Goal: Navigation & Orientation: Understand site structure

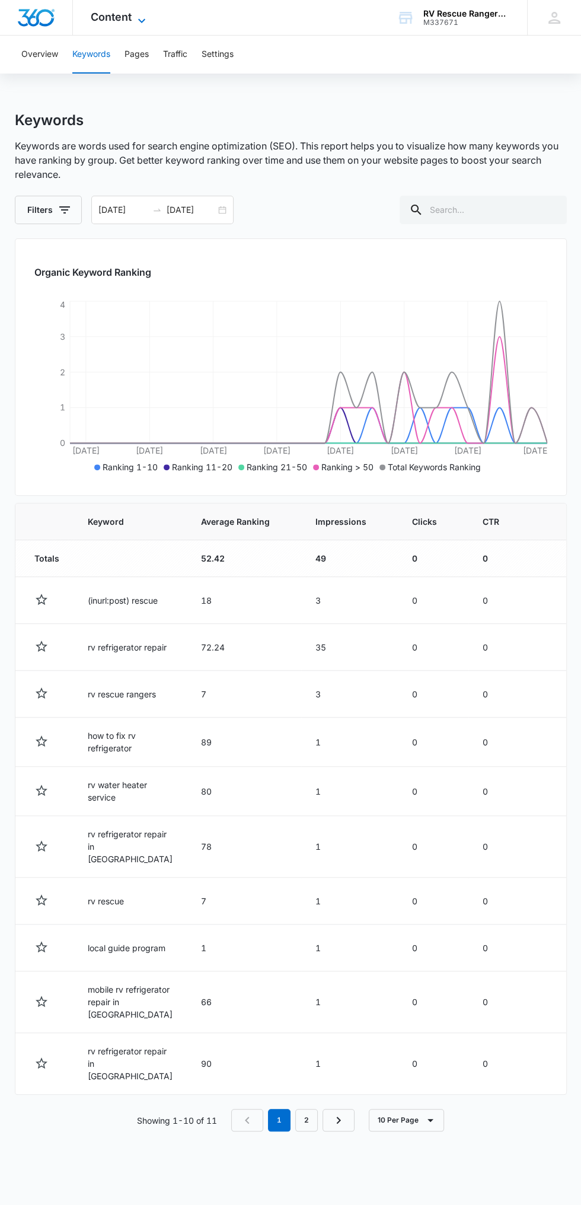
click at [104, 17] on span "Content" at bounding box center [111, 17] width 41 height 12
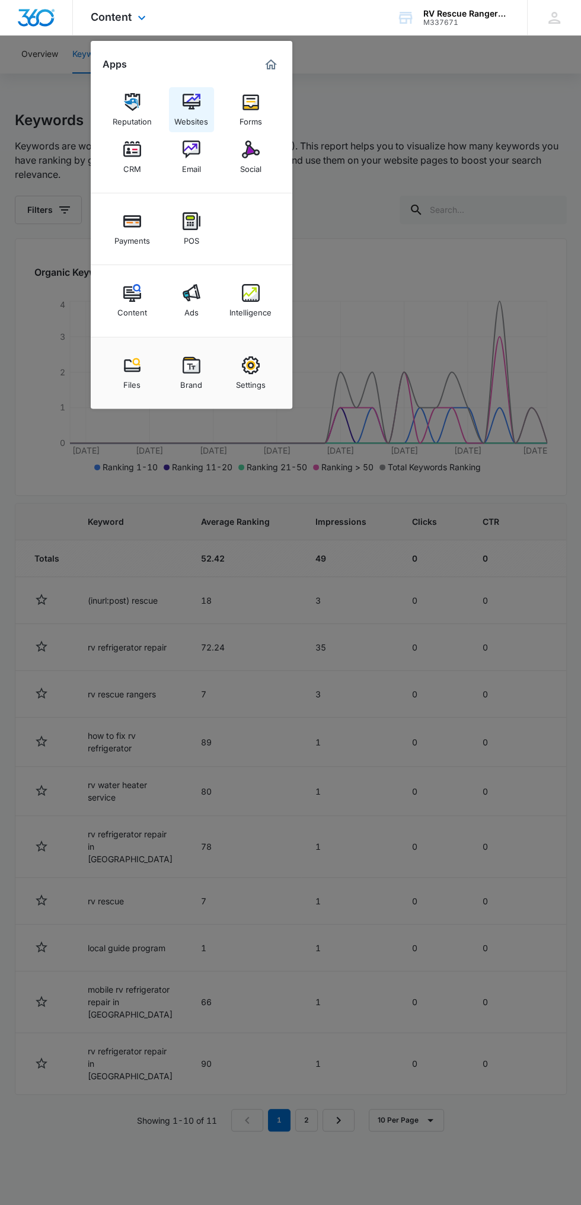
click at [175, 119] on div "Websites" at bounding box center [191, 118] width 34 height 15
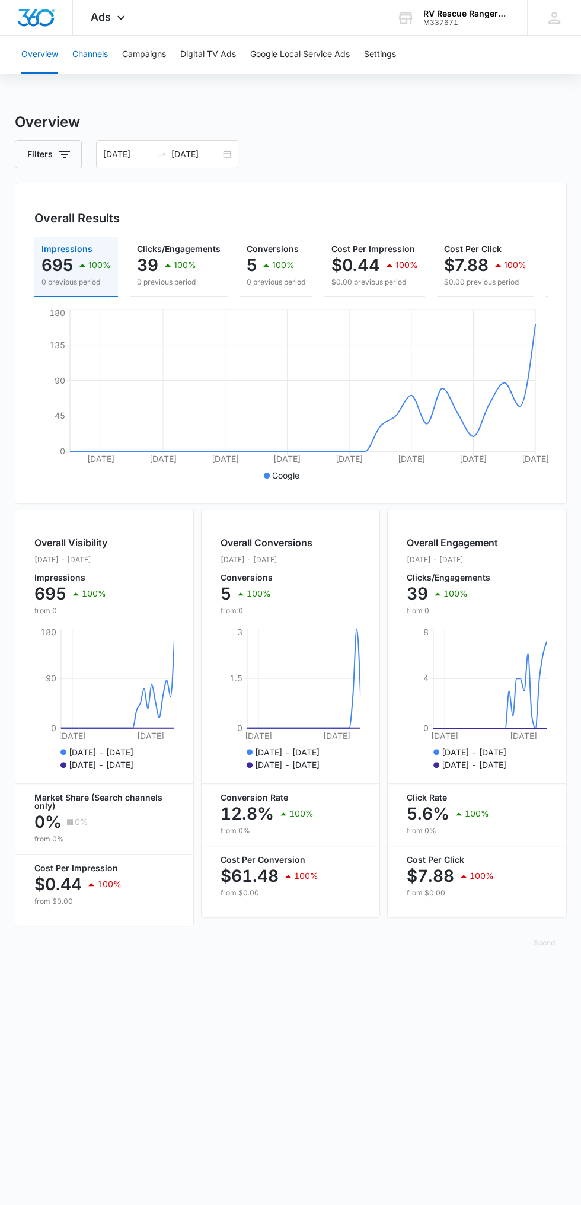
click at [98, 66] on button "Channels" at bounding box center [90, 55] width 36 height 38
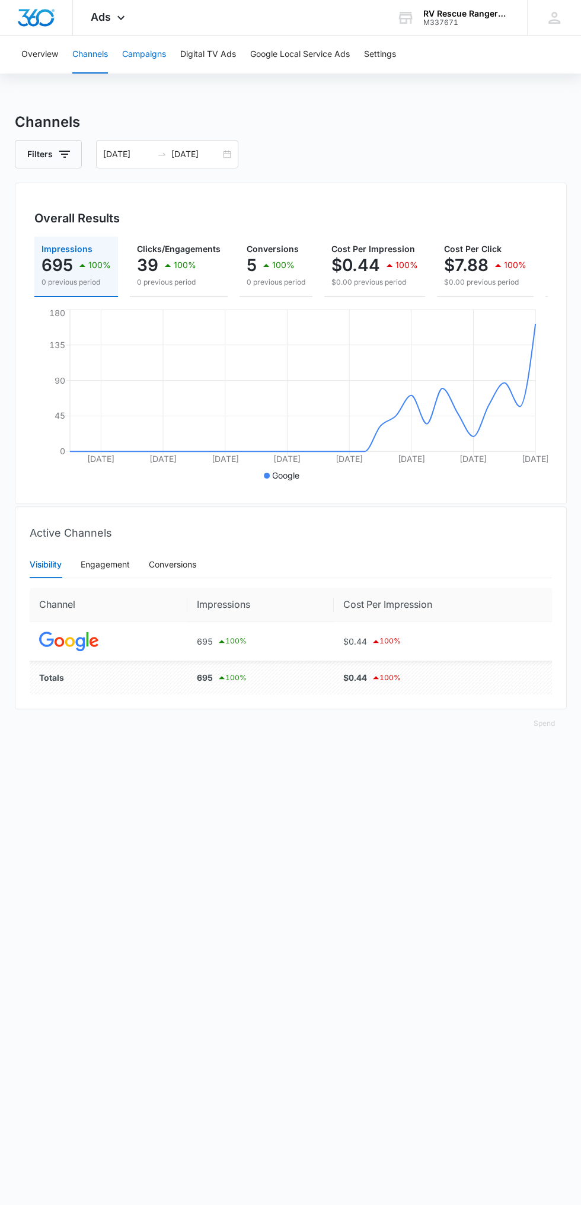
click at [159, 53] on button "Campaigns" at bounding box center [144, 55] width 44 height 38
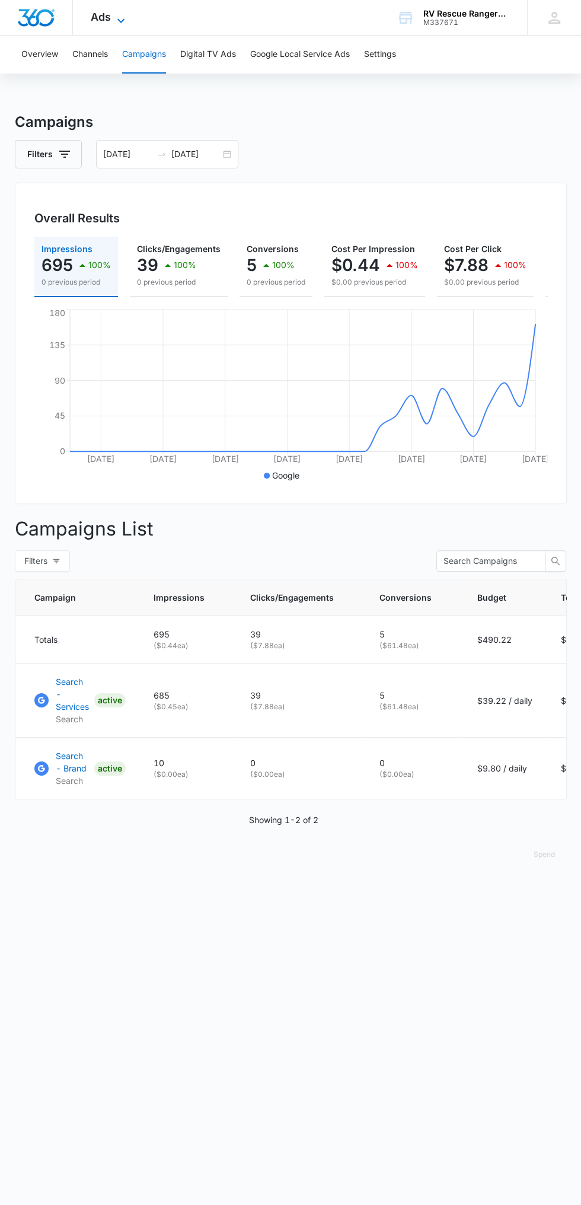
click at [119, 21] on icon at bounding box center [121, 21] width 14 height 14
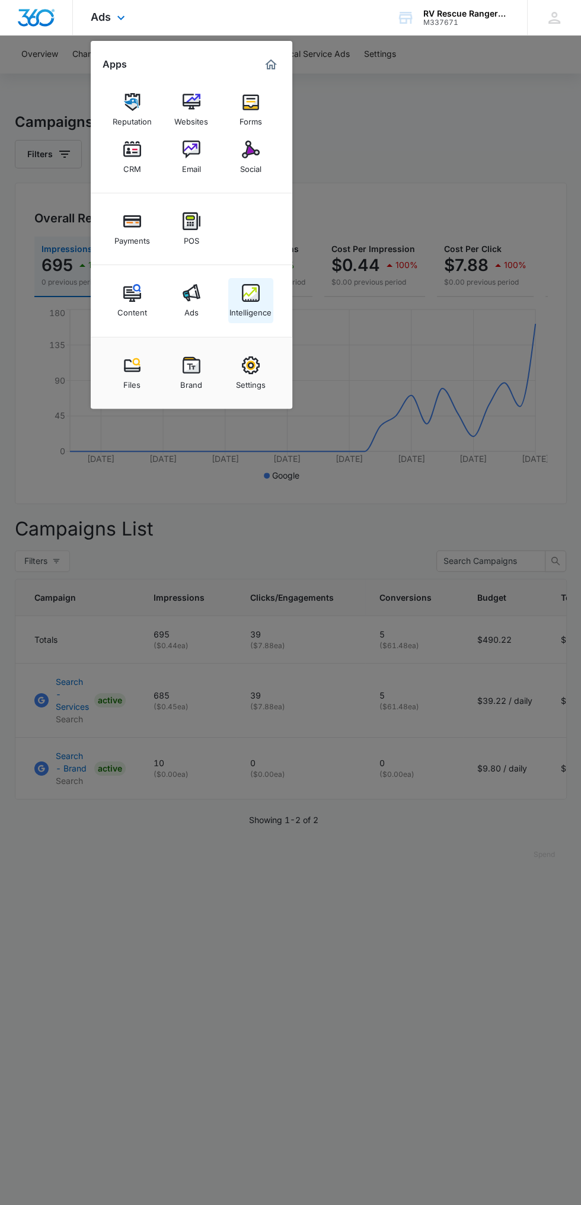
click at [250, 302] on div "Intelligence" at bounding box center [250, 309] width 42 height 15
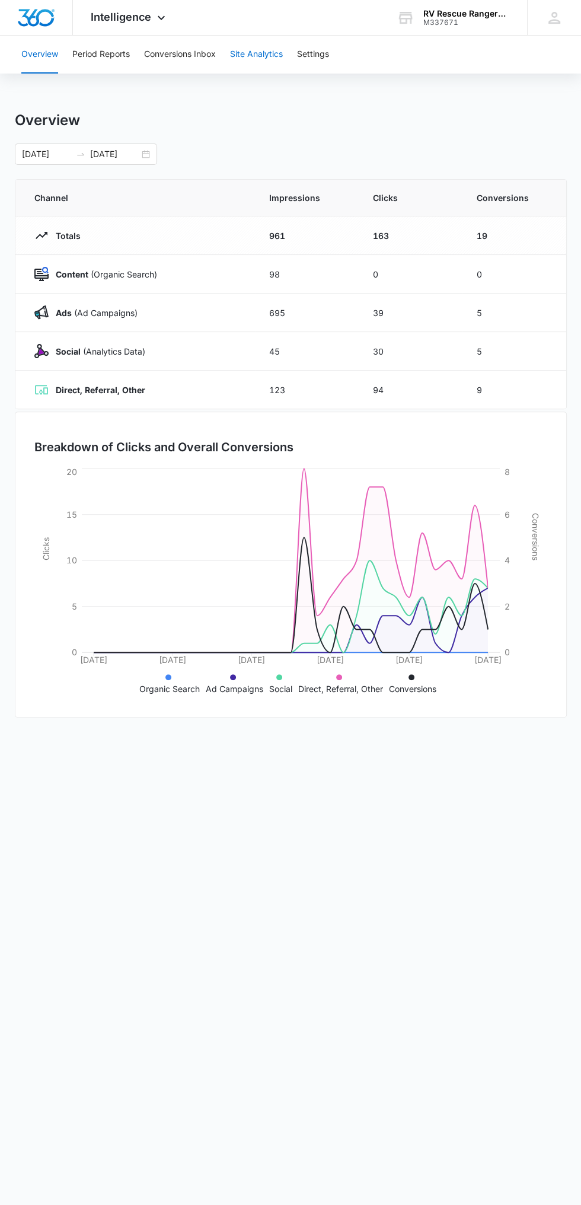
click at [269, 67] on button "Site Analytics" at bounding box center [256, 55] width 53 height 38
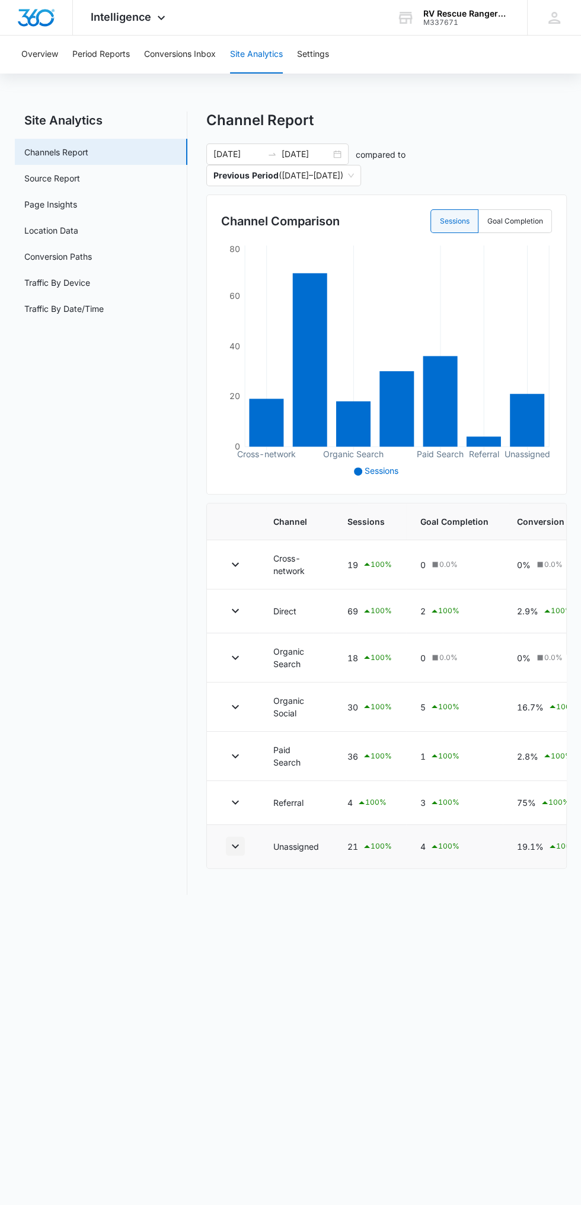
click at [235, 844] on icon "button" at bounding box center [235, 846] width 14 height 14
click at [235, 845] on icon "button" at bounding box center [235, 846] width 7 height 4
click at [229, 753] on icon "button" at bounding box center [235, 756] width 14 height 14
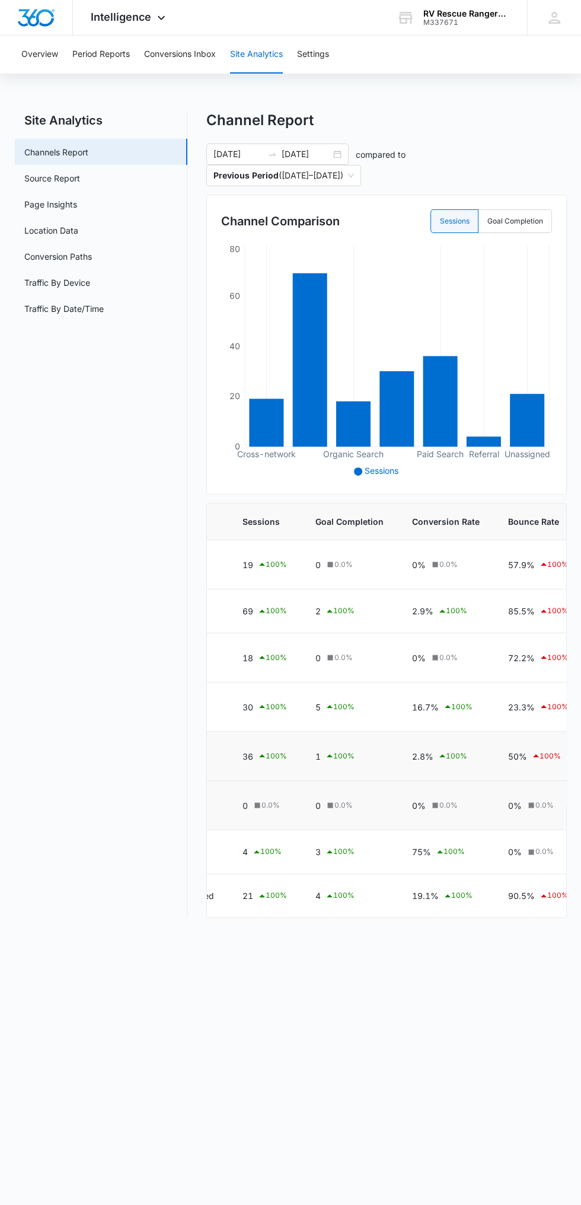
scroll to position [0, 122]
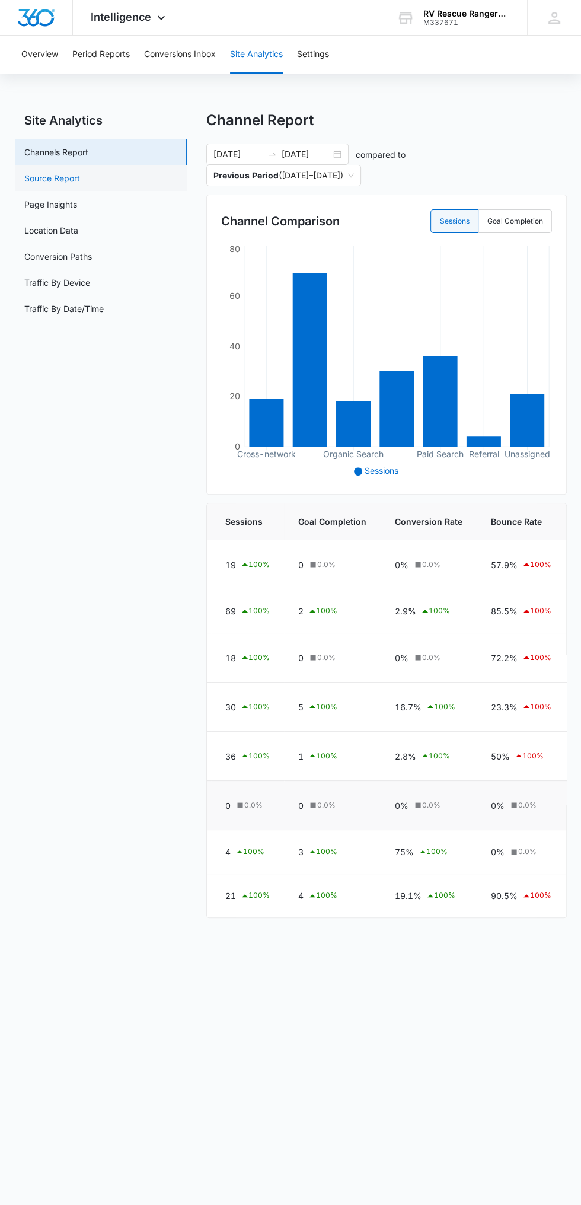
click at [80, 179] on link "Source Report" at bounding box center [52, 178] width 56 height 12
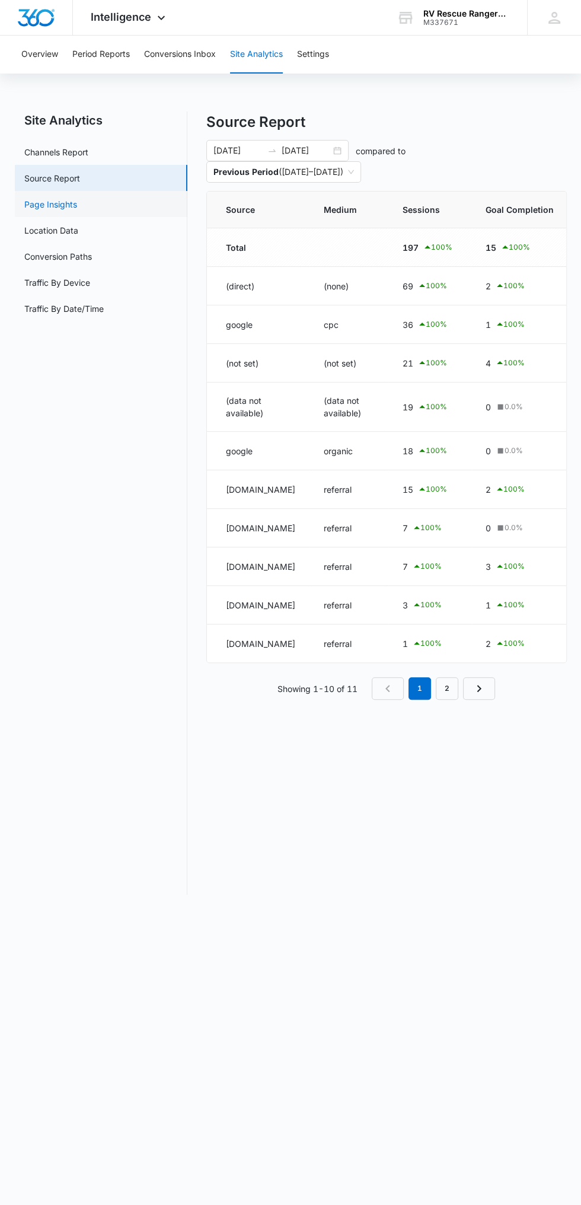
click at [69, 209] on link "Page Insights" at bounding box center [50, 204] width 53 height 12
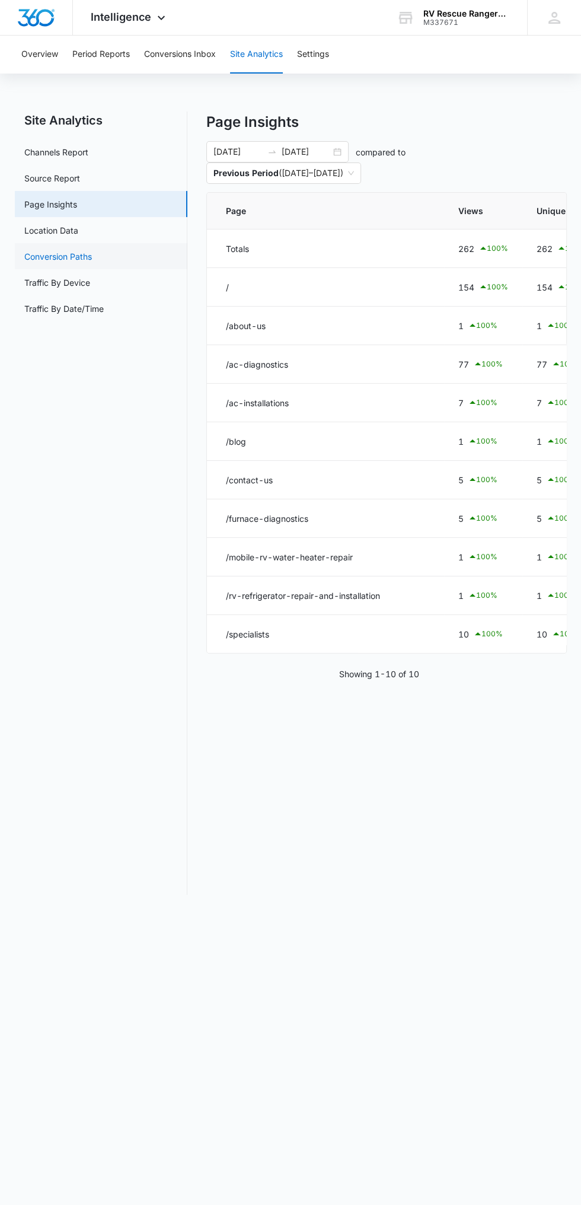
click at [91, 263] on link "Conversion Paths" at bounding box center [58, 256] width 68 height 12
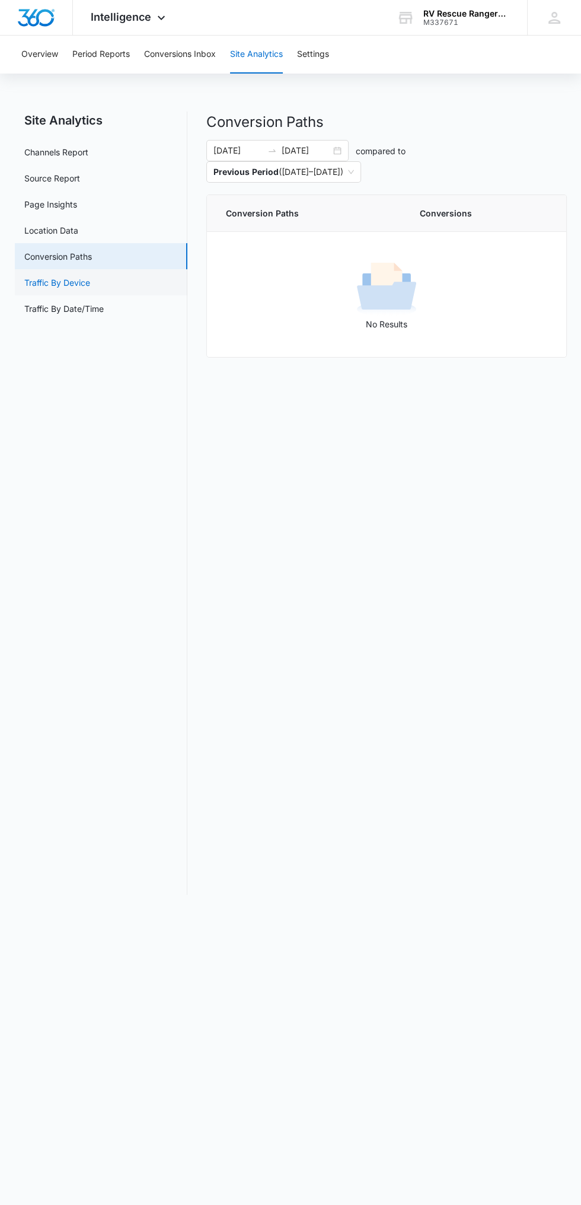
click at [60, 282] on link "Traffic By Device" at bounding box center [57, 282] width 66 height 12
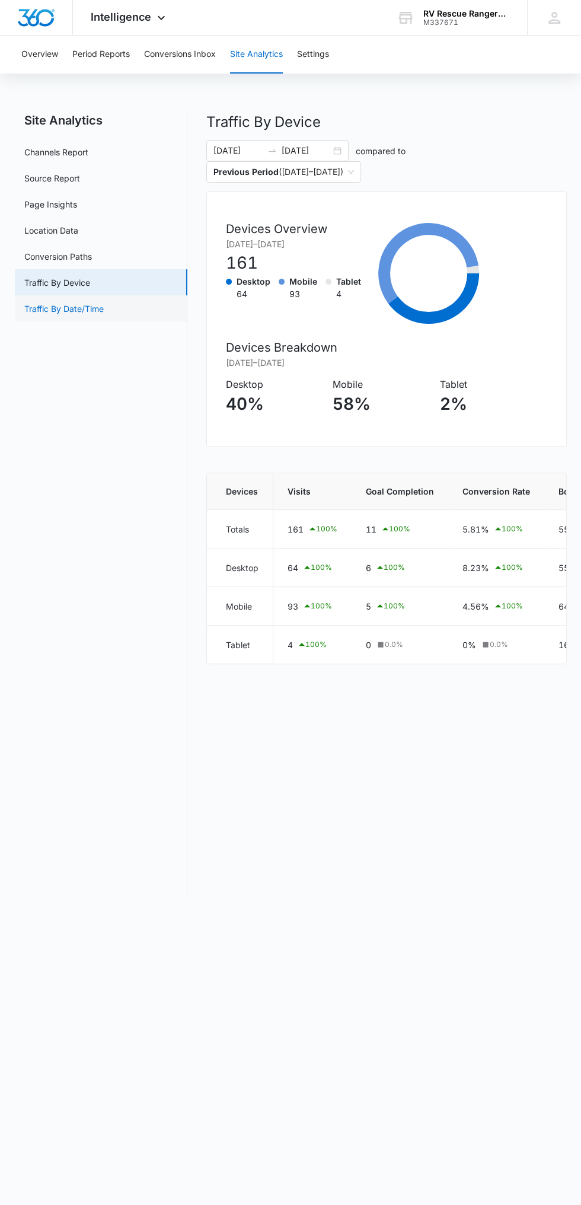
click at [50, 308] on link "Traffic By Date/Time" at bounding box center [63, 308] width 79 height 12
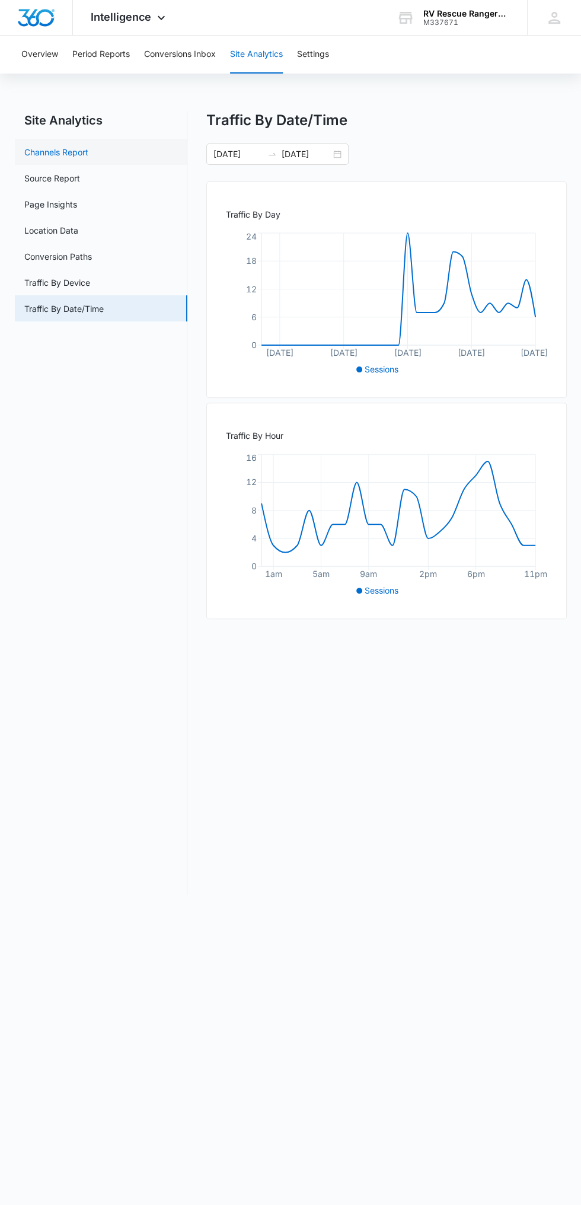
click at [67, 149] on link "Channels Report" at bounding box center [56, 152] width 64 height 12
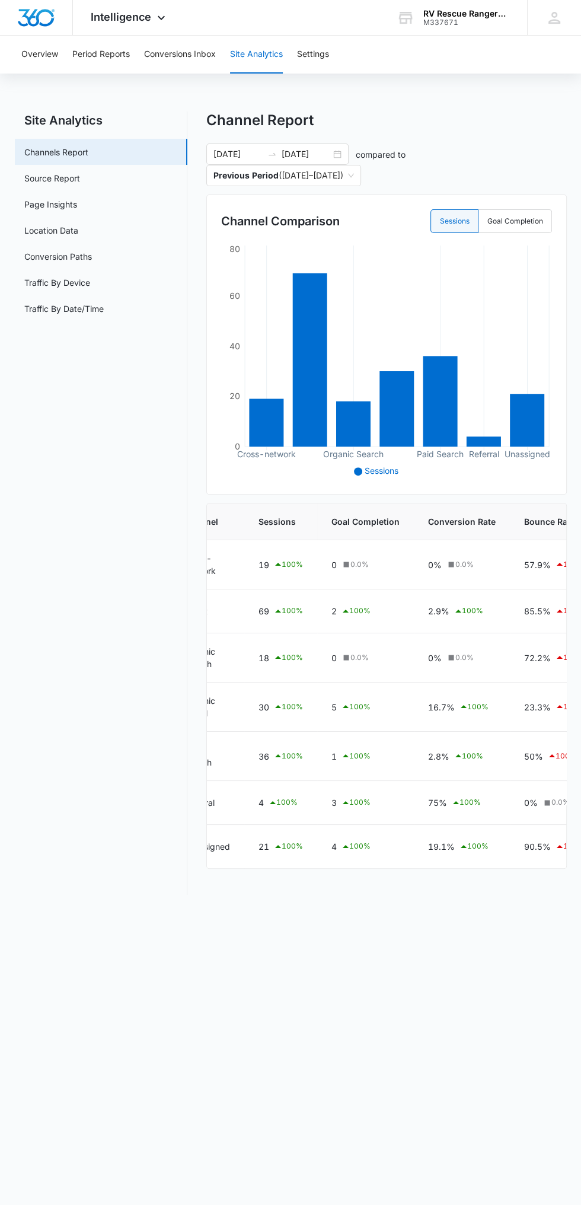
scroll to position [0, 122]
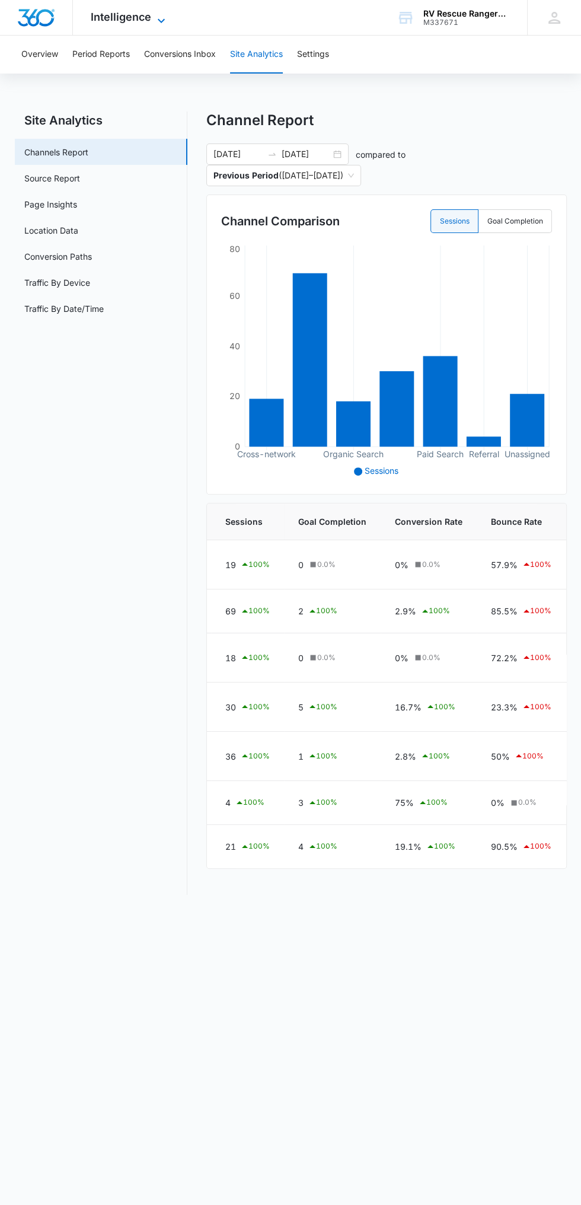
click at [132, 19] on span "Intelligence" at bounding box center [121, 17] width 60 height 12
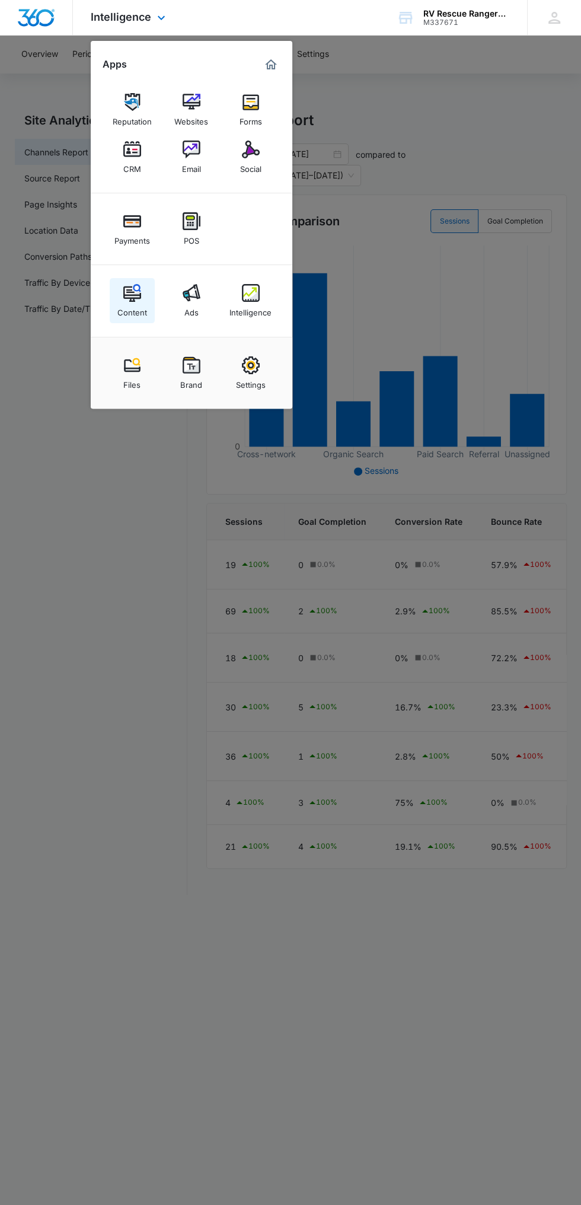
click at [130, 294] on img at bounding box center [132, 293] width 18 height 18
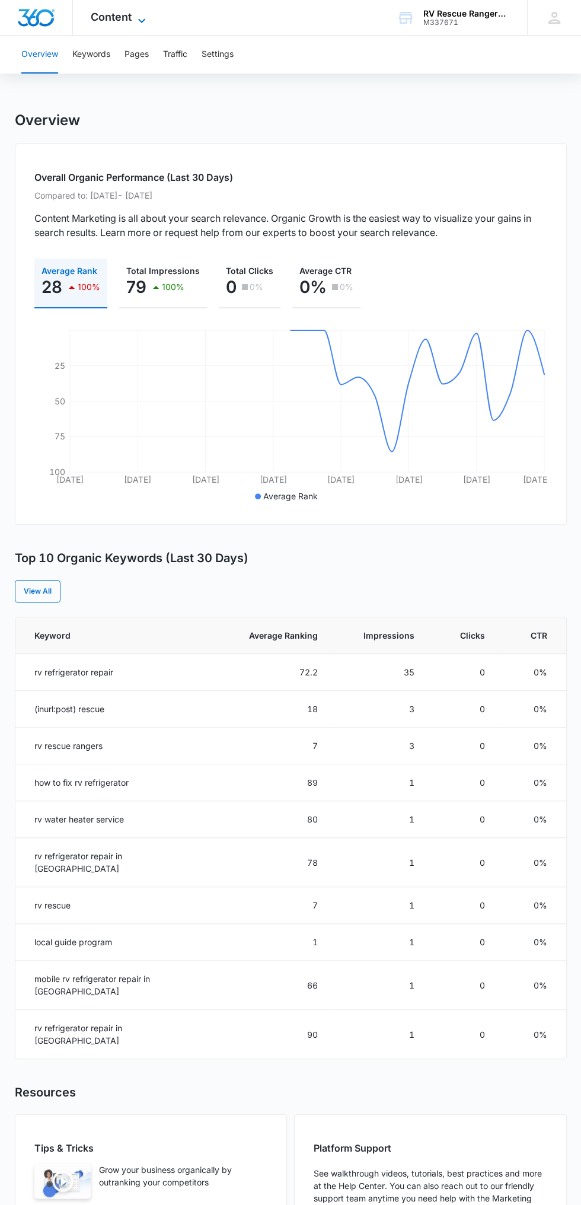
click at [141, 17] on icon at bounding box center [142, 21] width 14 height 14
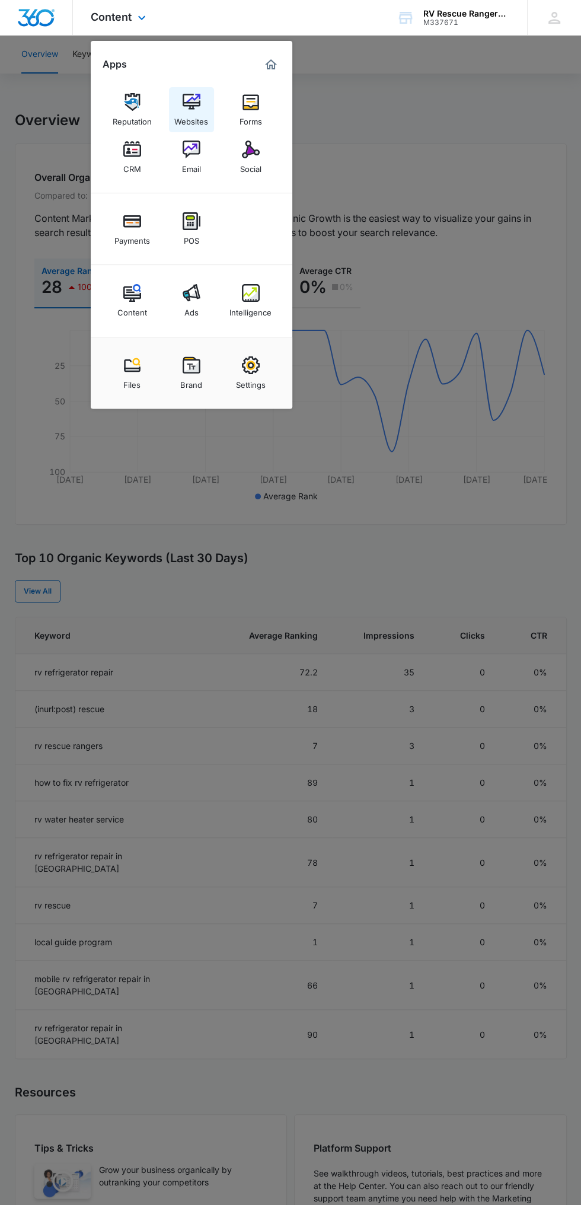
click at [202, 108] on link "Websites" at bounding box center [191, 109] width 45 height 45
